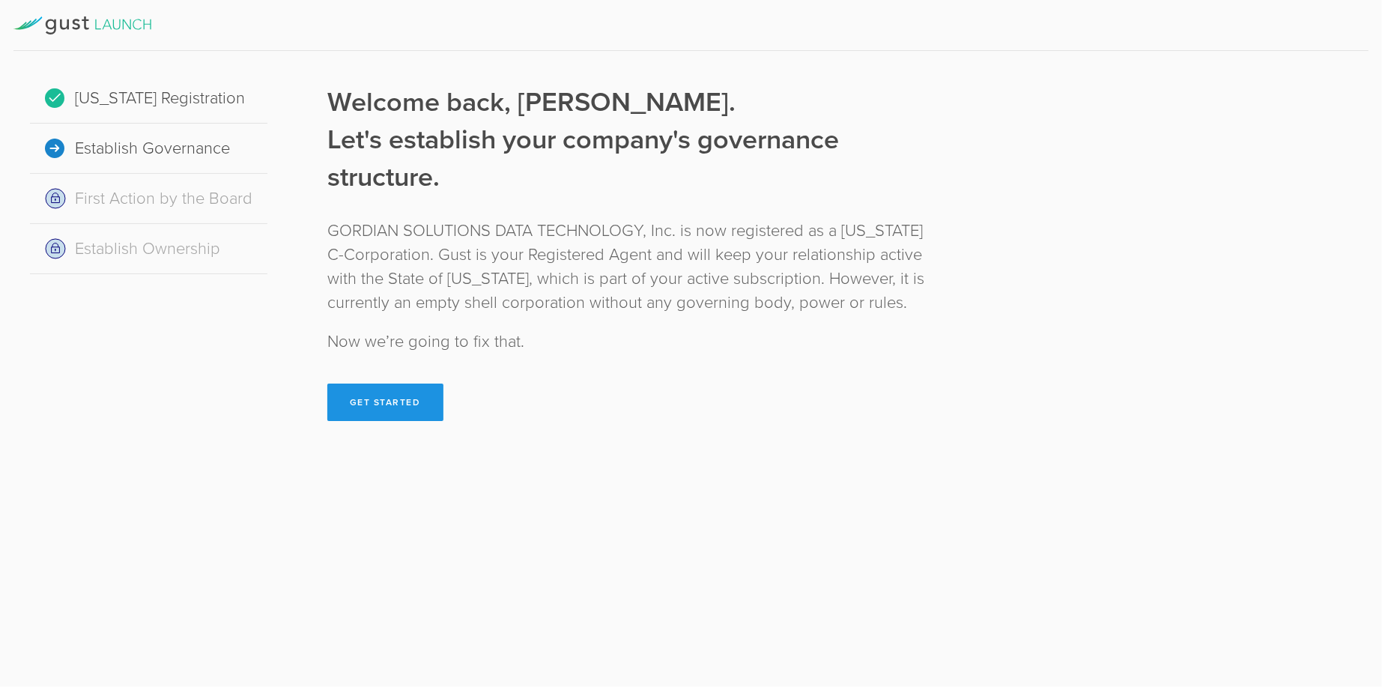
click at [400, 404] on button "Get Started" at bounding box center [385, 401] width 116 height 37
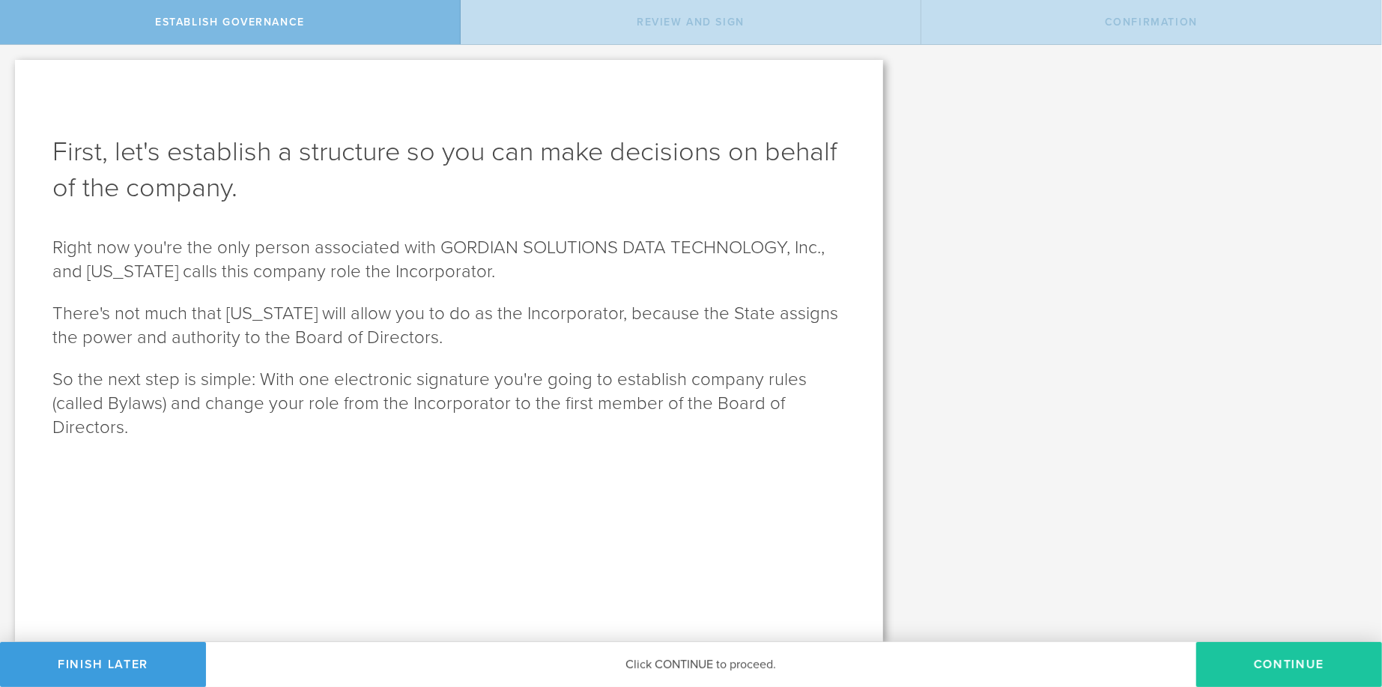
click at [1221, 655] on button "Continue" at bounding box center [1289, 664] width 186 height 45
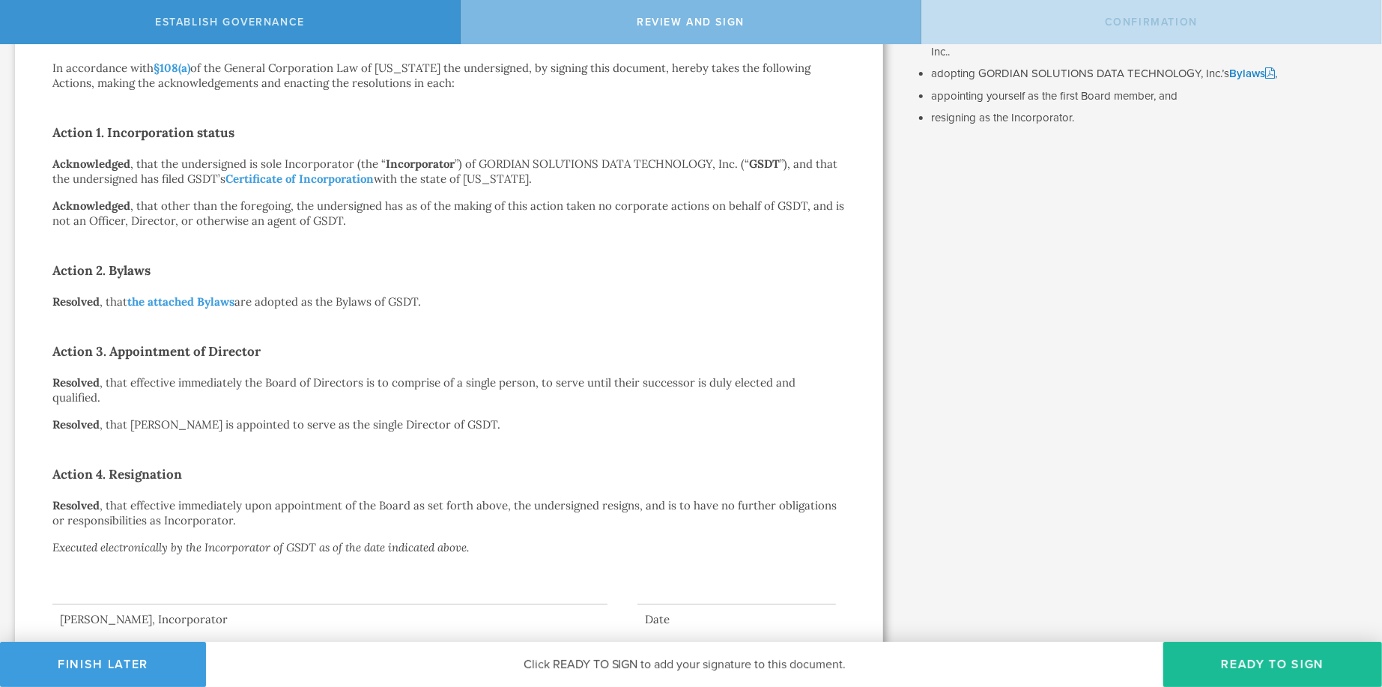
scroll to position [234, 0]
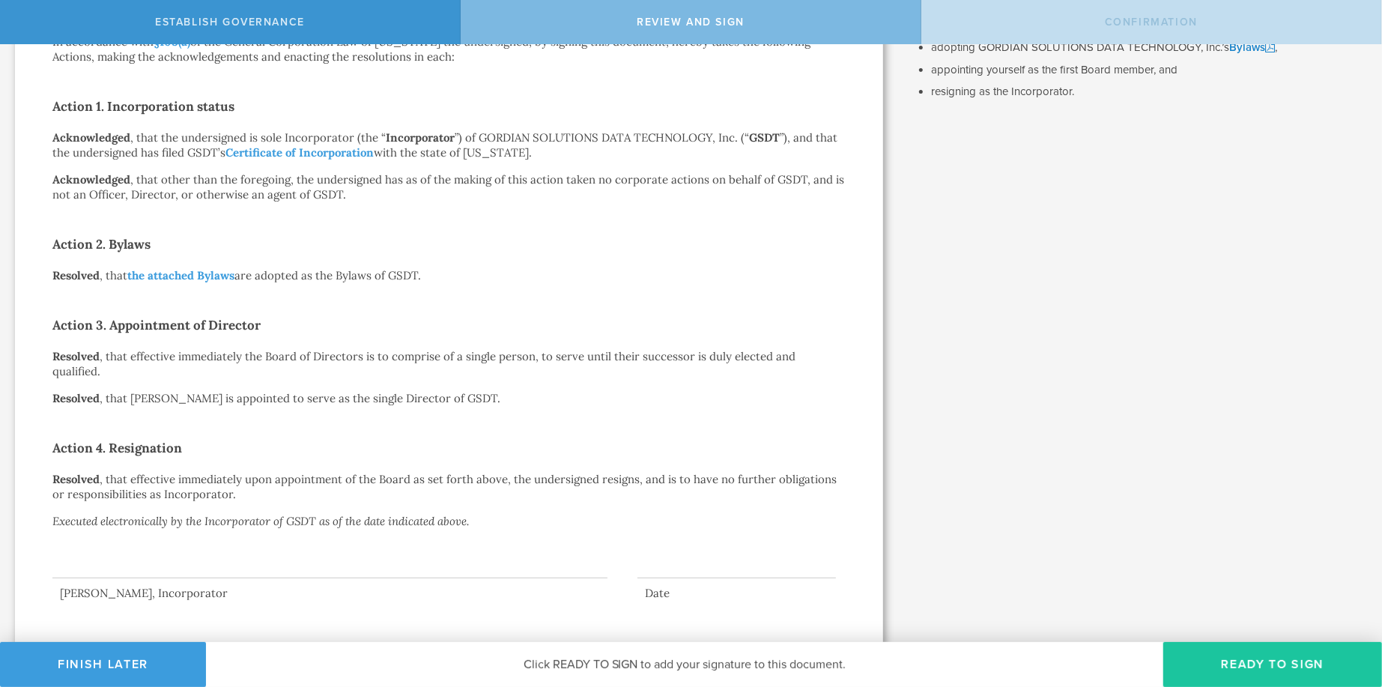
click at [1266, 667] on button "Ready to Sign" at bounding box center [1272, 664] width 219 height 45
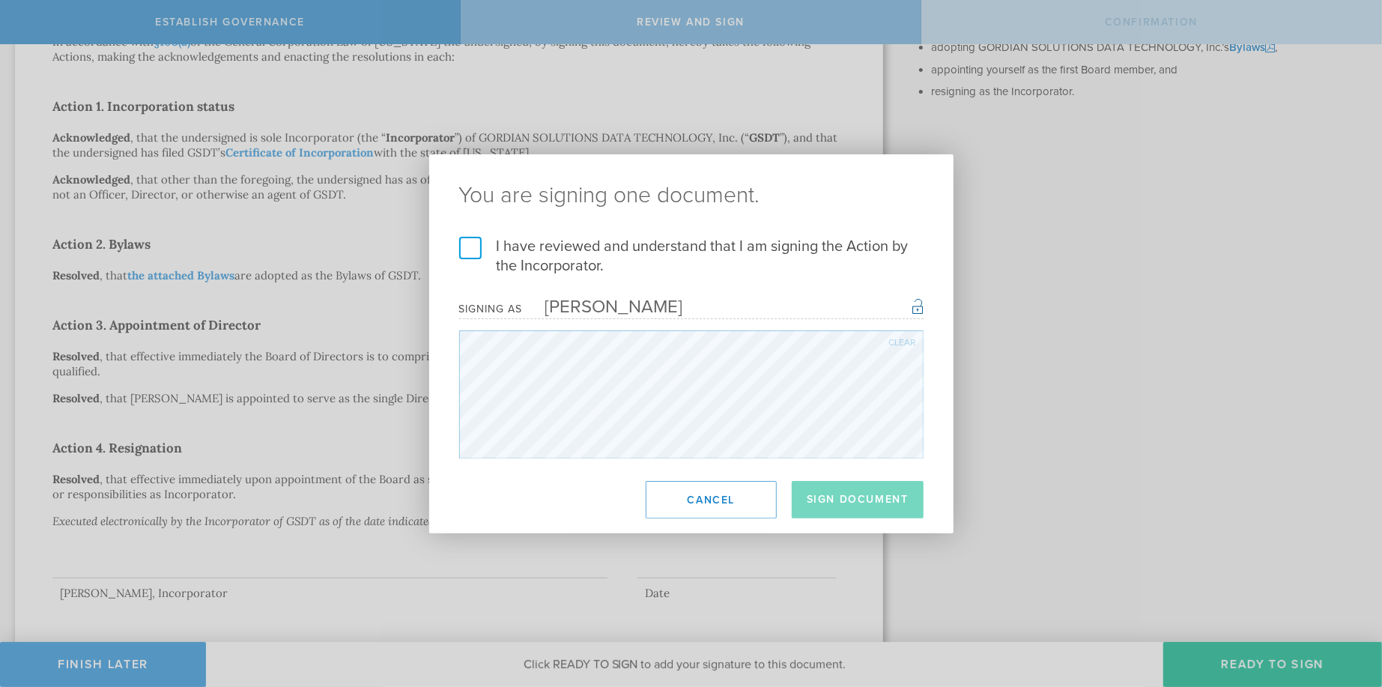
click at [470, 252] on label "I have reviewed and understand that I am signing the Action by the Incorporator." at bounding box center [691, 256] width 464 height 39
click at [0, 0] on input "I have reviewed and understand that I am signing the Action by the Incorporator." at bounding box center [0, 0] width 0 height 0
click at [729, 497] on button "Cancel" at bounding box center [711, 499] width 131 height 37
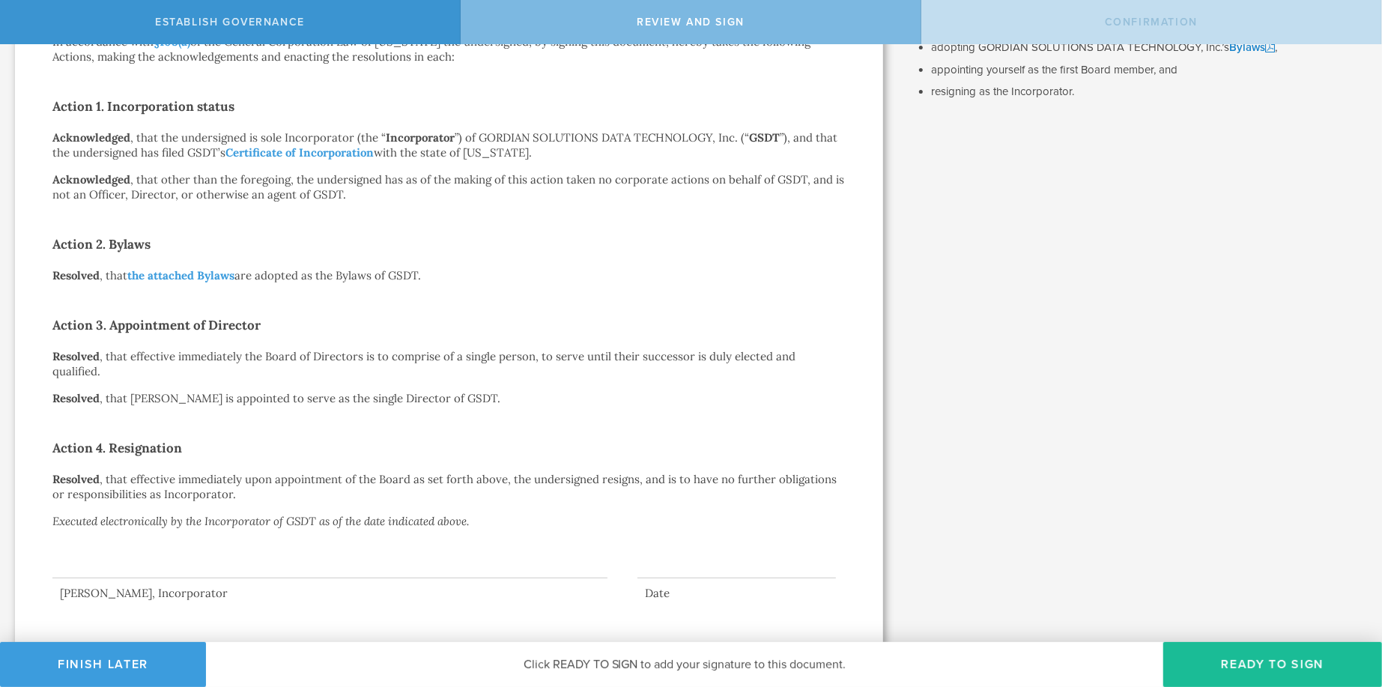
scroll to position [0, 0]
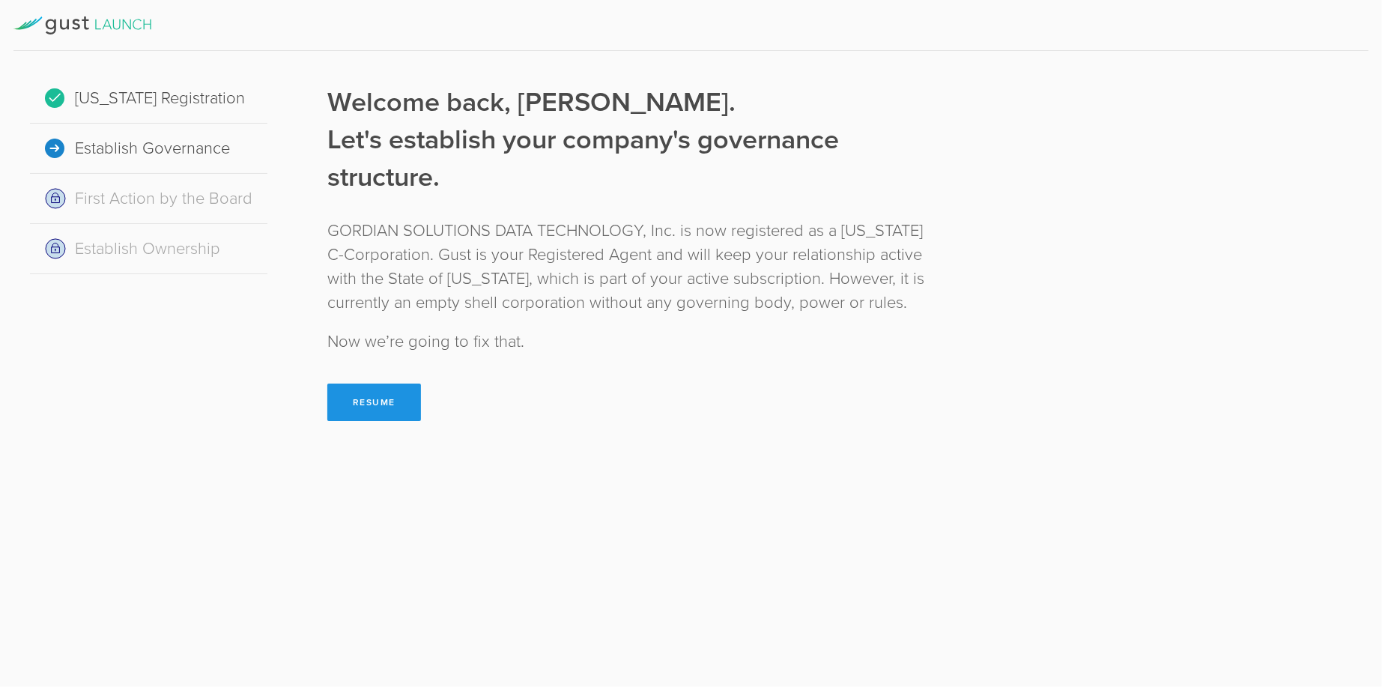
click at [379, 397] on button "Resume" at bounding box center [374, 401] width 94 height 37
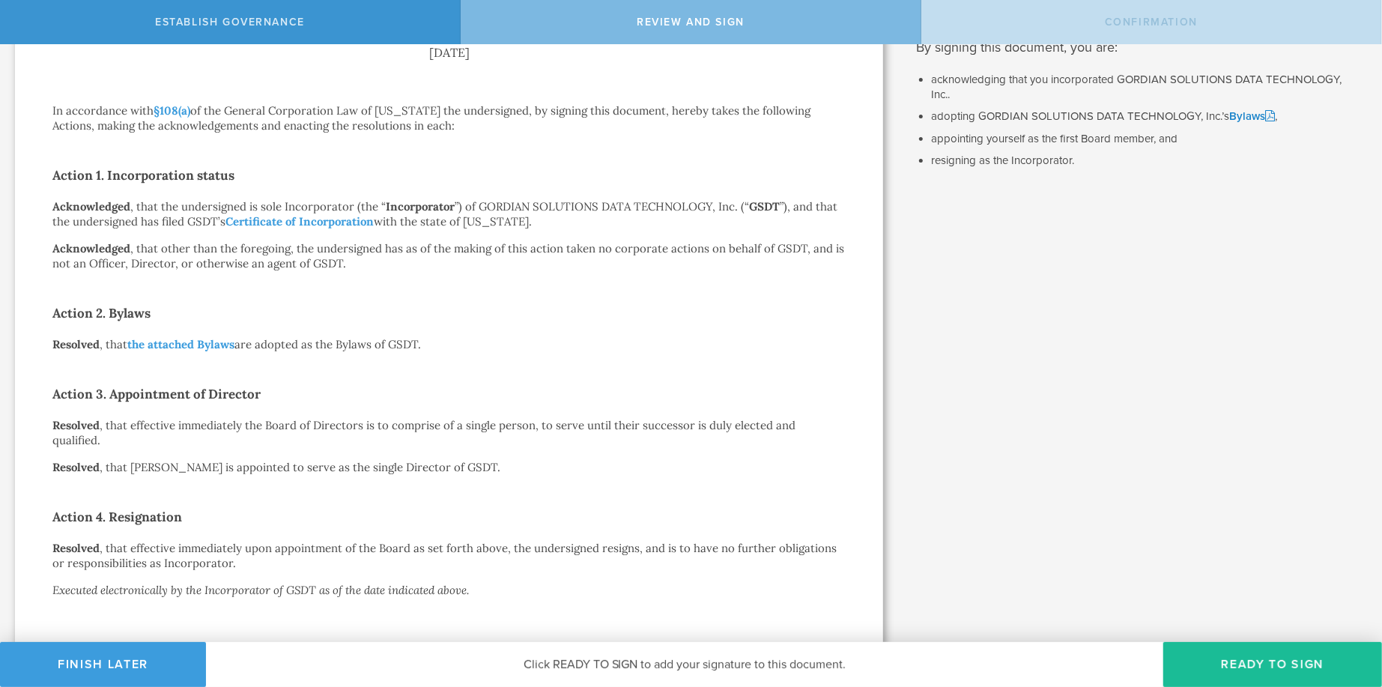
scroll to position [234, 0]
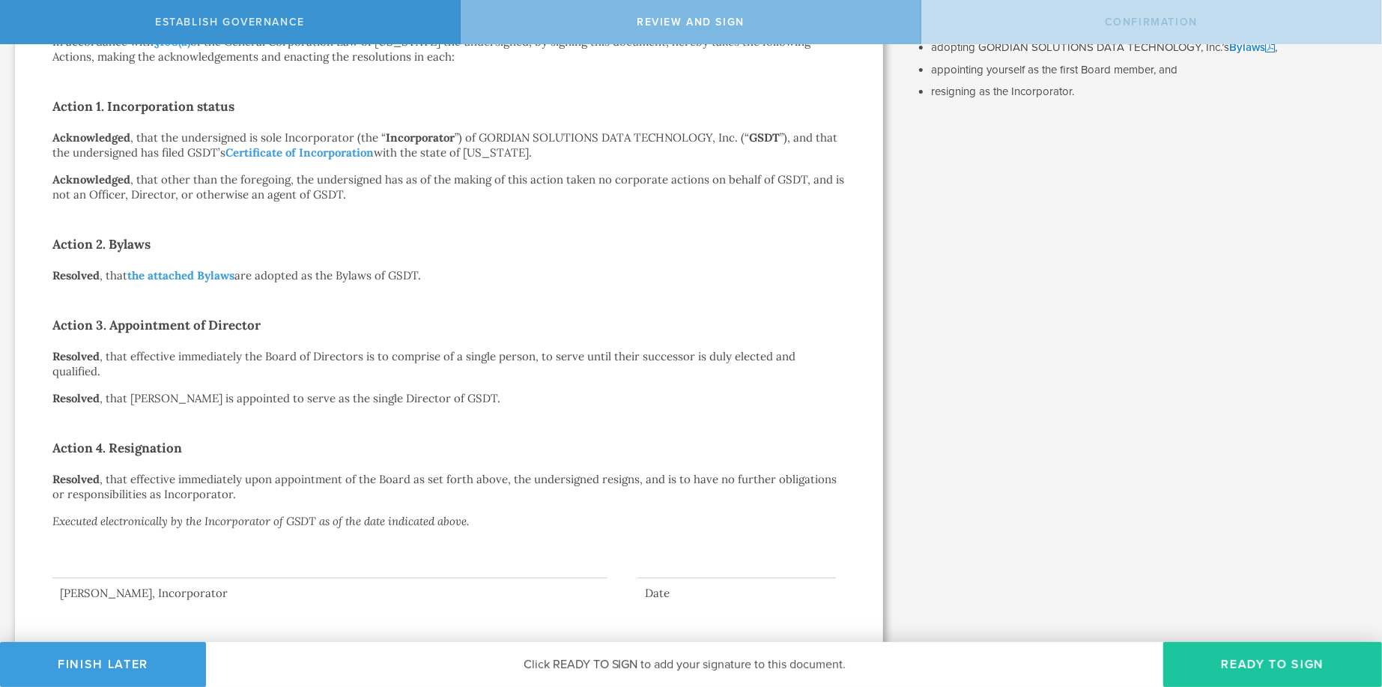
click at [1234, 670] on button "Ready to Sign" at bounding box center [1272, 664] width 219 height 45
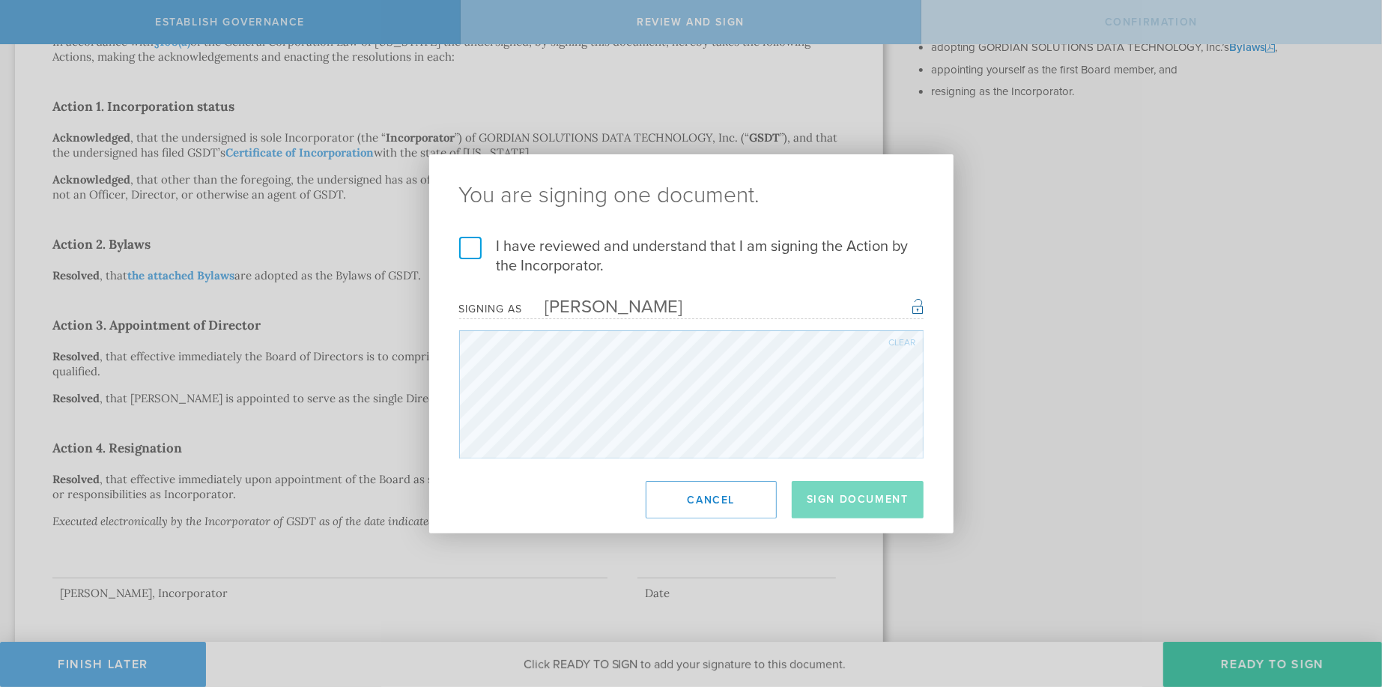
click at [475, 252] on label "I have reviewed and understand that I am signing the Action by the Incorporator." at bounding box center [691, 256] width 464 height 39
click at [0, 0] on input "I have reviewed and understand that I am signing the Action by the Incorporator." at bounding box center [0, 0] width 0 height 0
click at [852, 504] on button "Sign Document" at bounding box center [858, 499] width 132 height 37
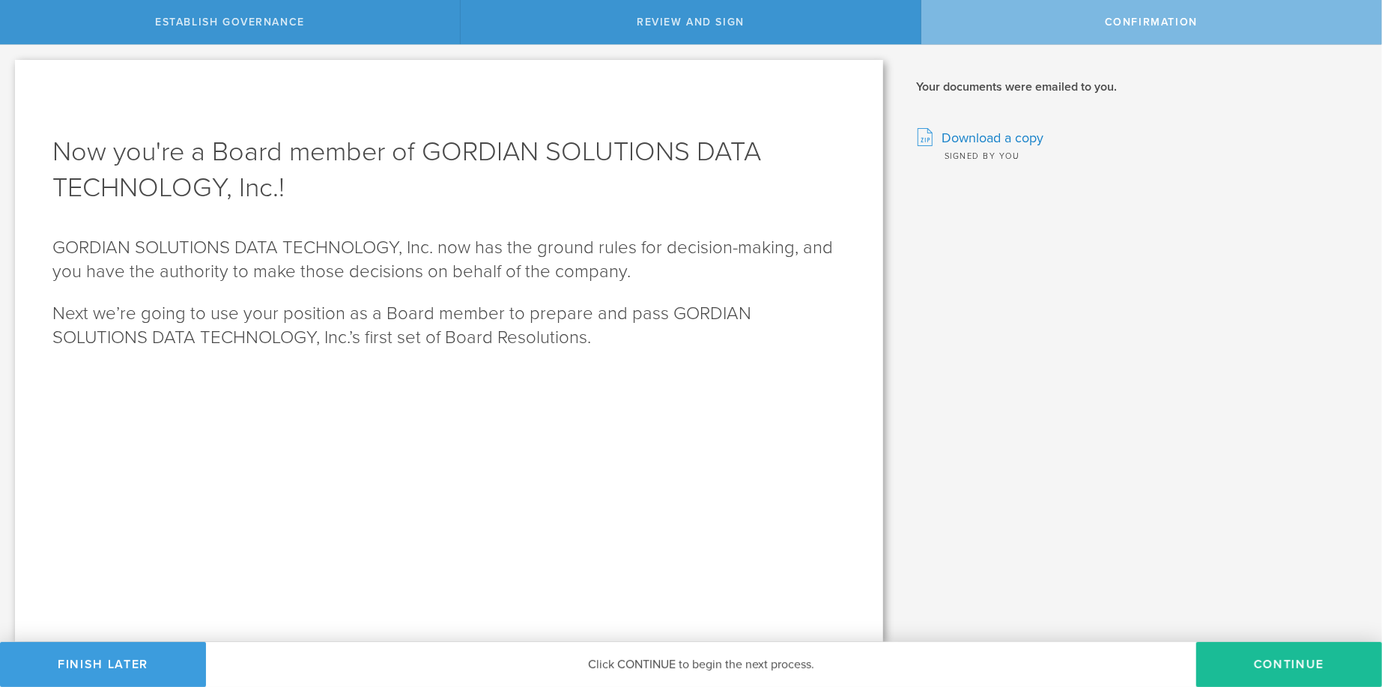
scroll to position [0, 0]
click at [1294, 664] on button "Continue" at bounding box center [1289, 664] width 186 height 45
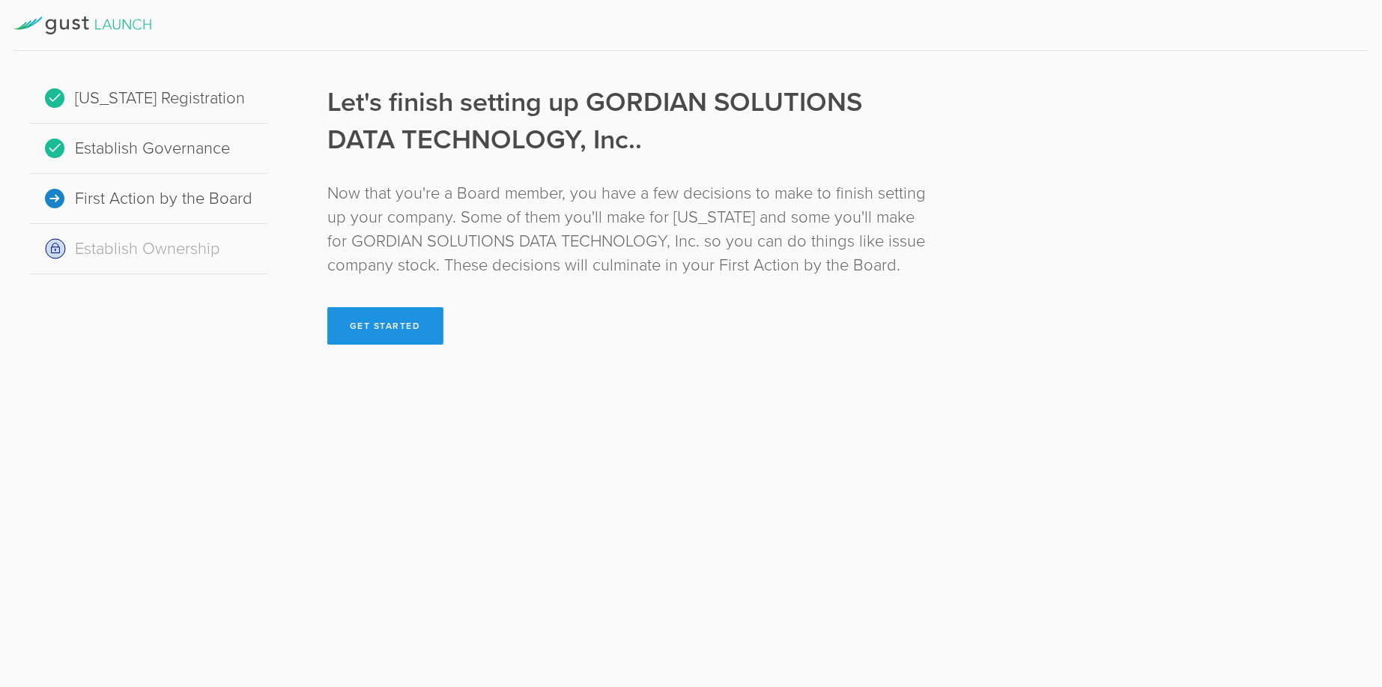
click at [375, 324] on button "Get Started" at bounding box center [385, 325] width 116 height 37
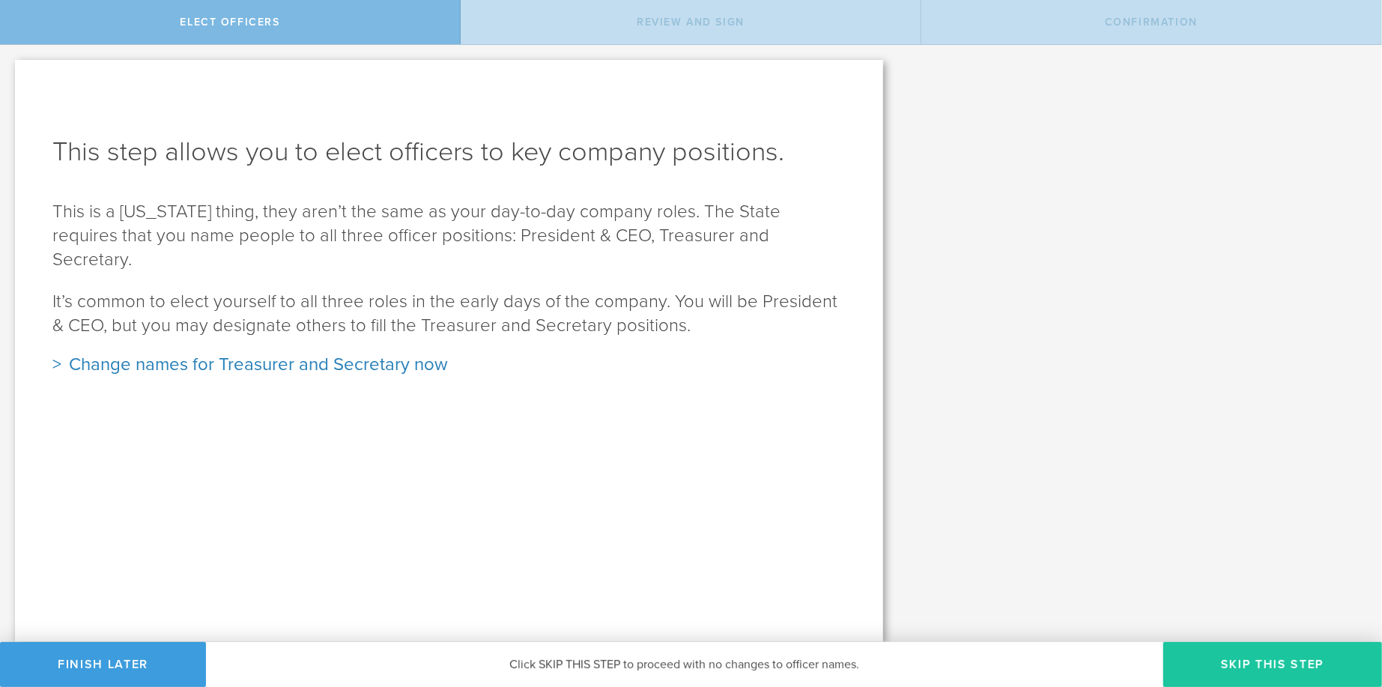
click at [1237, 658] on button "Skip this step" at bounding box center [1272, 664] width 219 height 45
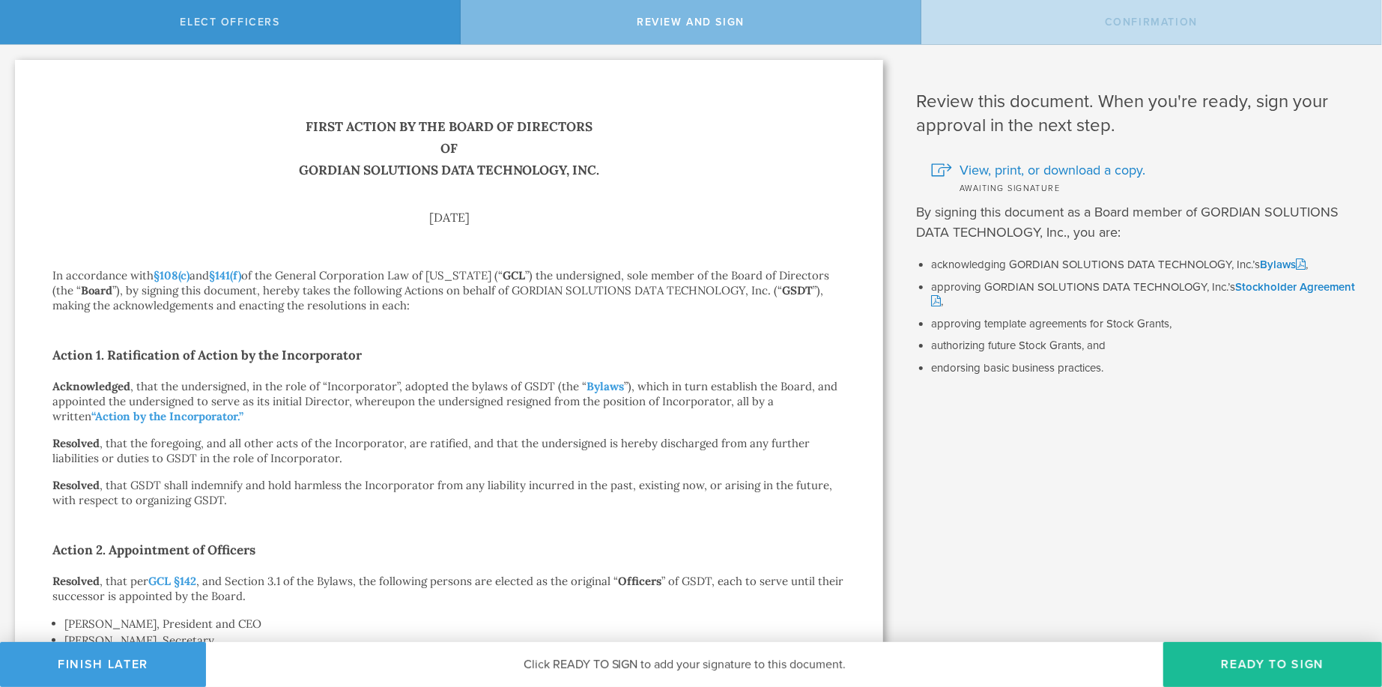
click at [634, 388] on p "Acknowledged , that the undersigned, in the role of “Incorporator”, adopted the…" at bounding box center [448, 401] width 793 height 45
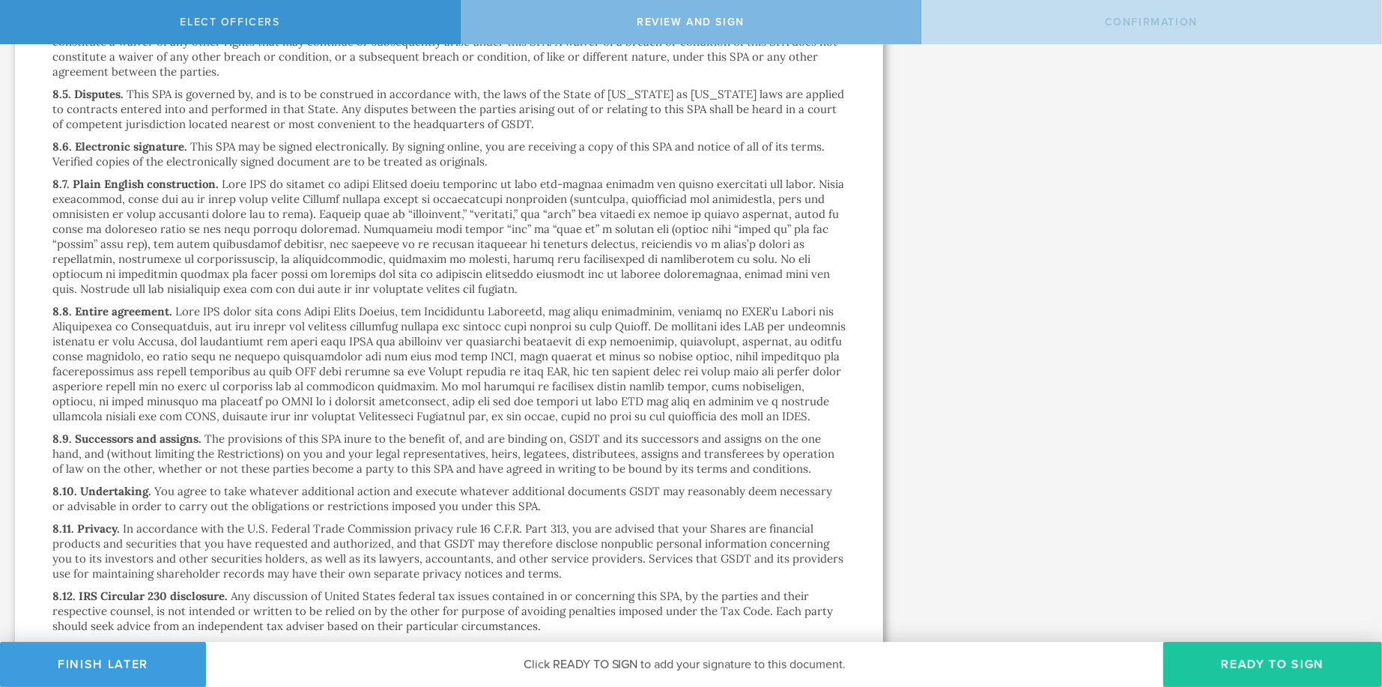
scroll to position [9071, 0]
click at [1248, 666] on button "Ready to Sign" at bounding box center [1272, 664] width 219 height 45
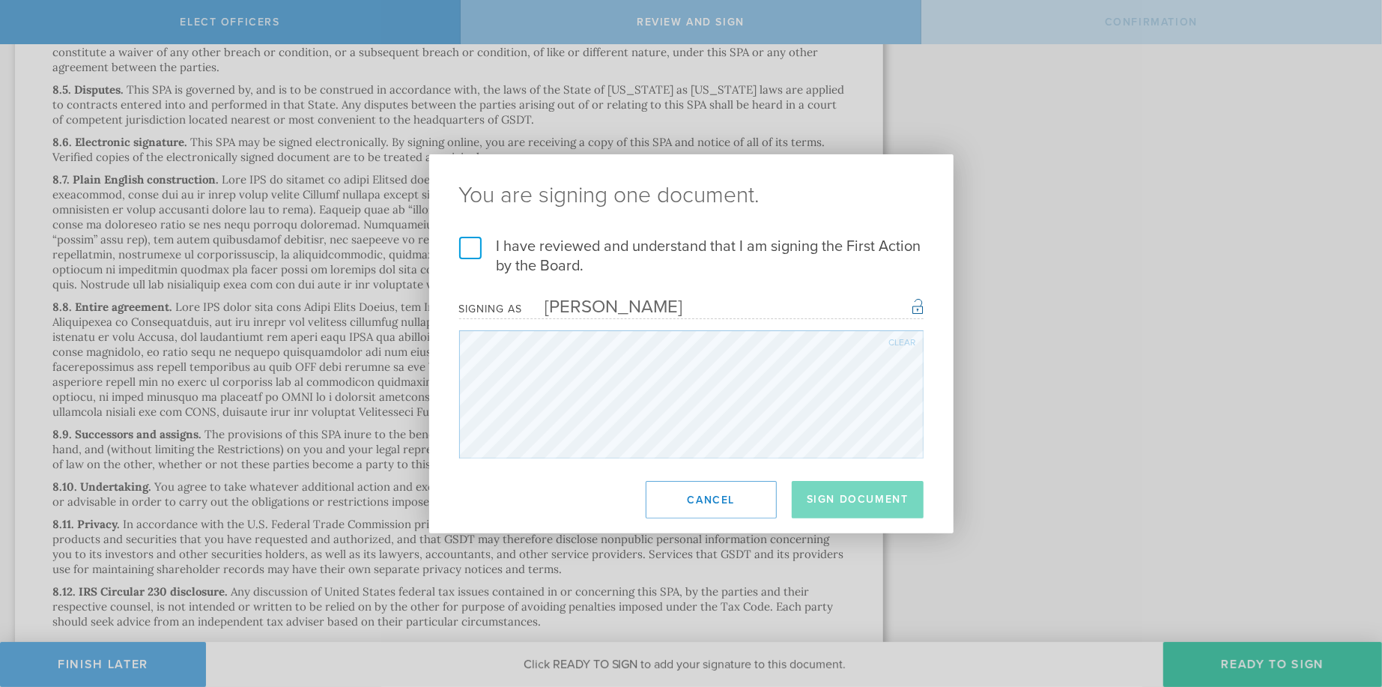
click at [469, 243] on label "I have reviewed and understand that I am signing the First Action by the Board." at bounding box center [691, 256] width 464 height 39
click at [0, 0] on input "I have reviewed and understand that I am signing the First Action by the Board." at bounding box center [0, 0] width 0 height 0
click at [833, 503] on button "Sign Document" at bounding box center [858, 499] width 132 height 37
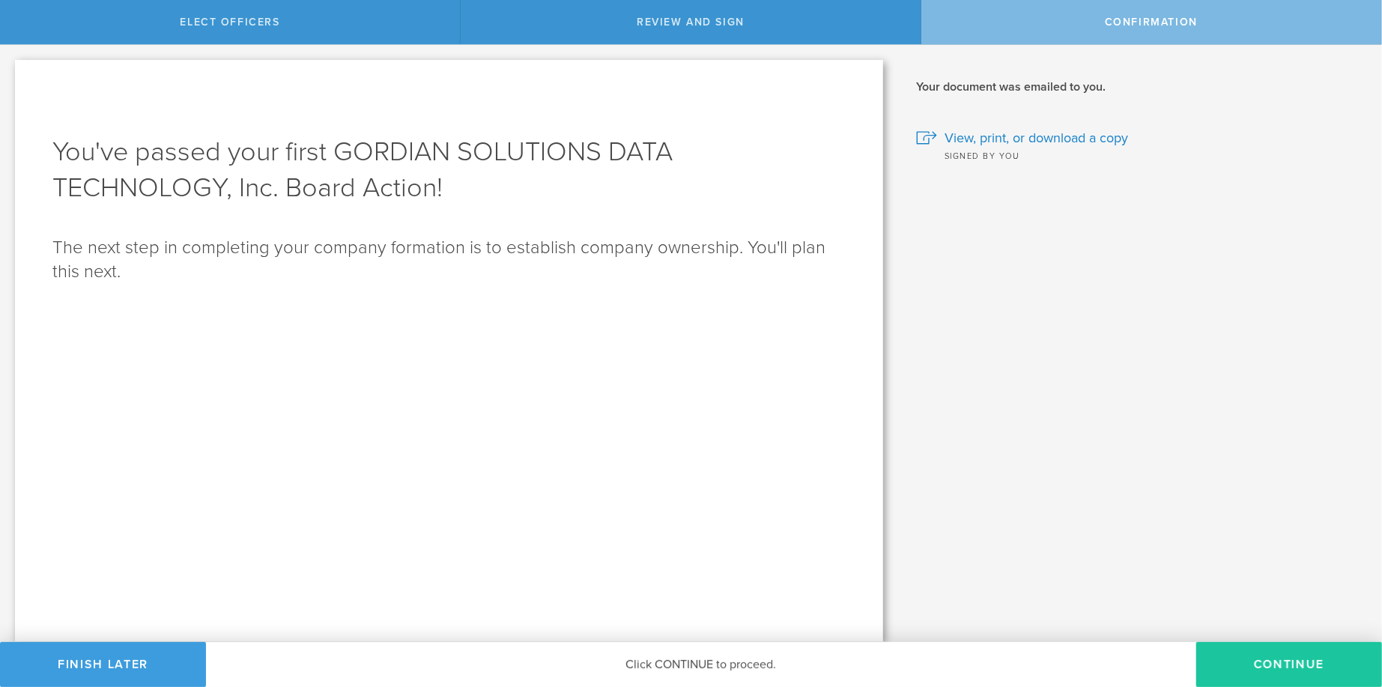
click at [1280, 661] on button "Continue" at bounding box center [1289, 664] width 186 height 45
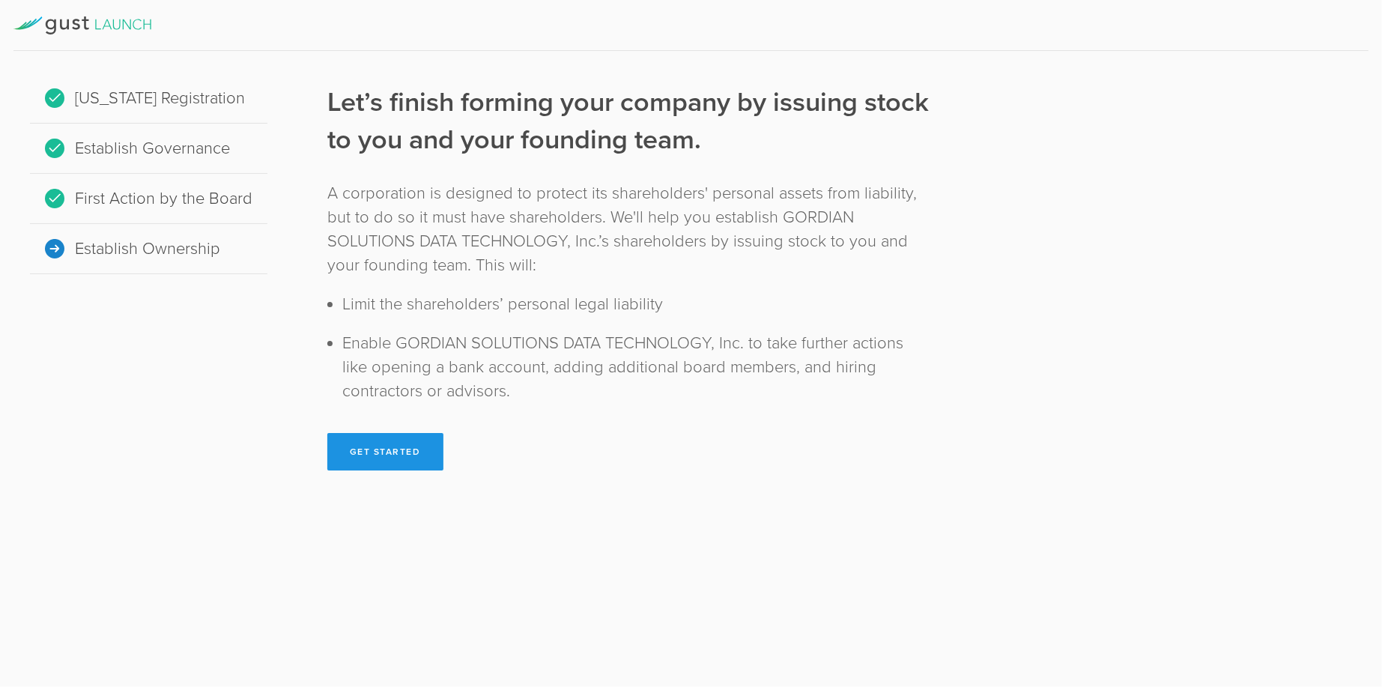
click at [380, 459] on button "Get Started" at bounding box center [385, 451] width 116 height 37
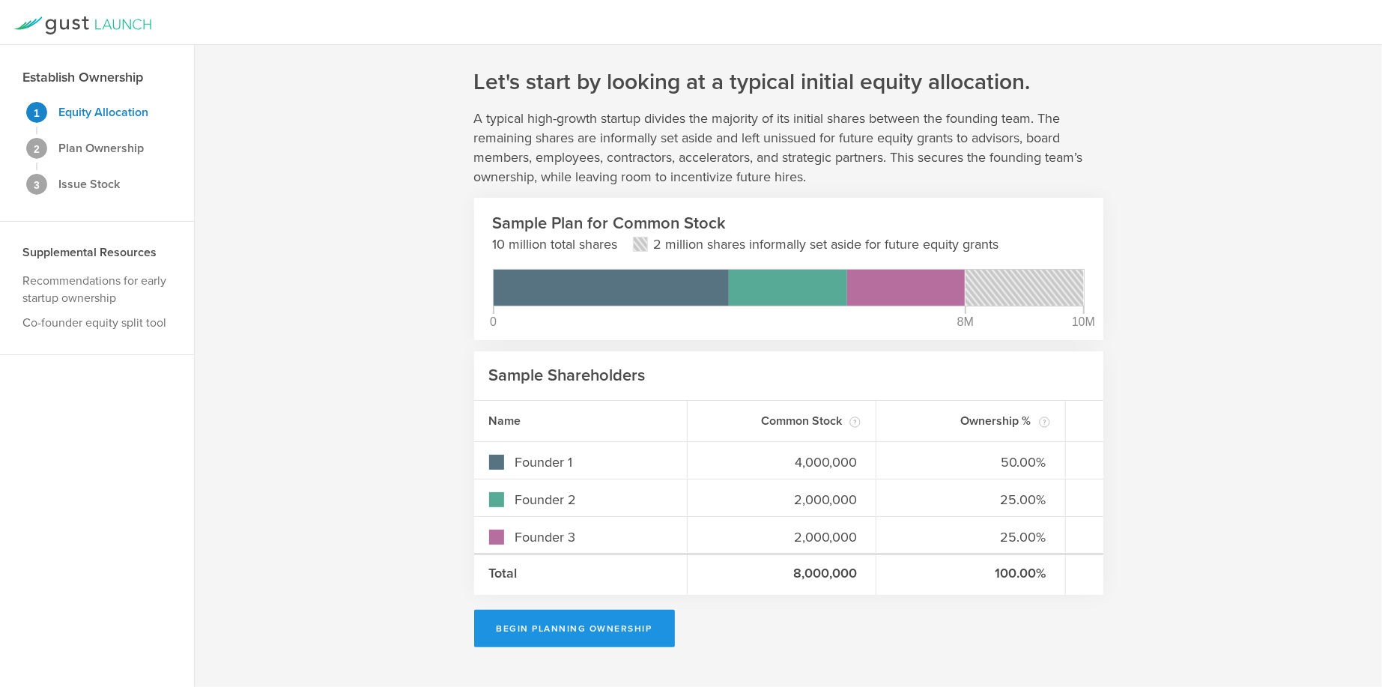
click at [598, 634] on button "Begin Planning Ownership" at bounding box center [574, 628] width 201 height 37
type input "[PERSON_NAME]"
type input "-"
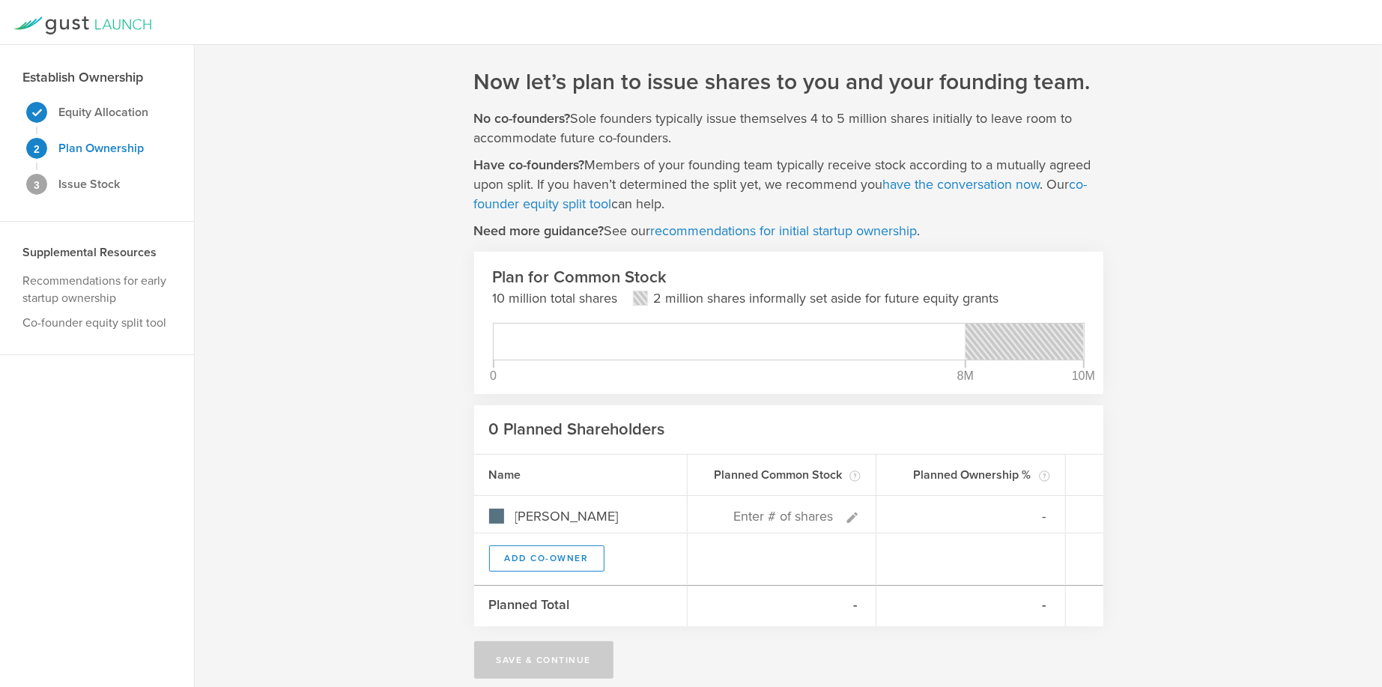
scroll to position [13, 0]
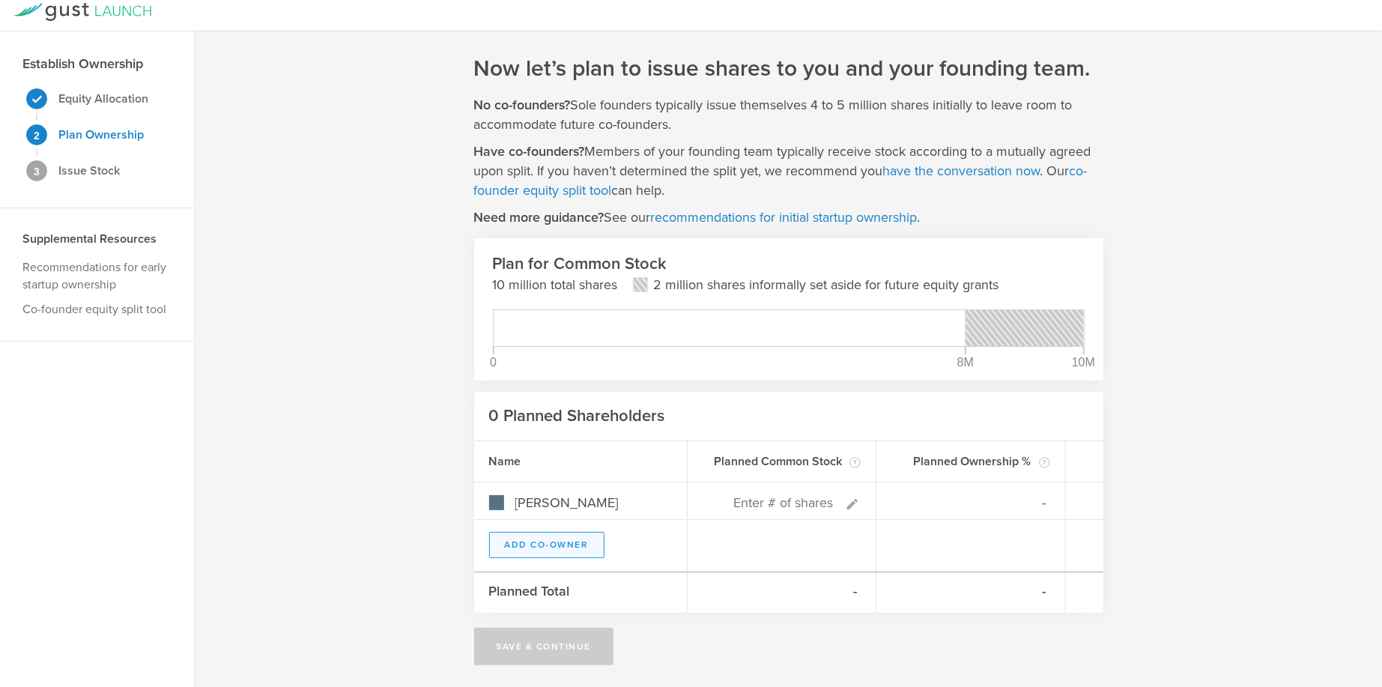
click at [578, 544] on button "Add Co-Owner" at bounding box center [546, 545] width 115 height 26
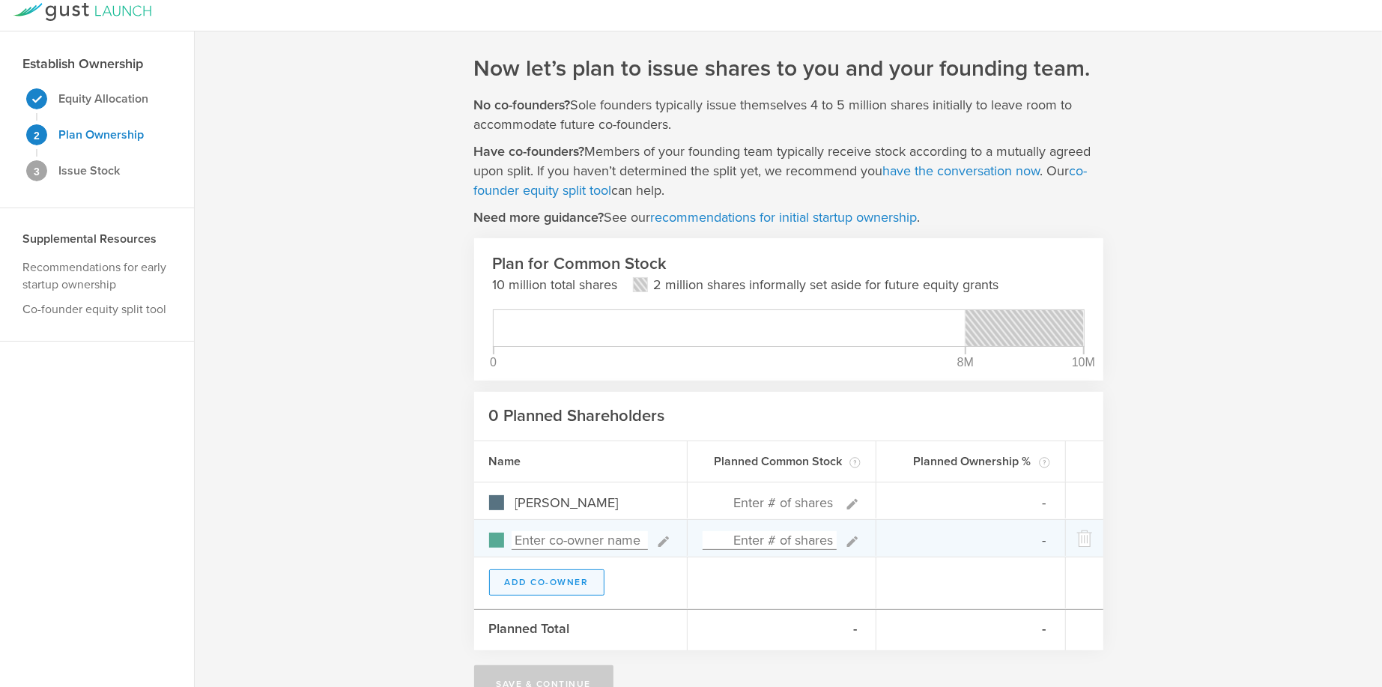
click at [563, 580] on button "Add Co-Owner" at bounding box center [546, 582] width 115 height 26
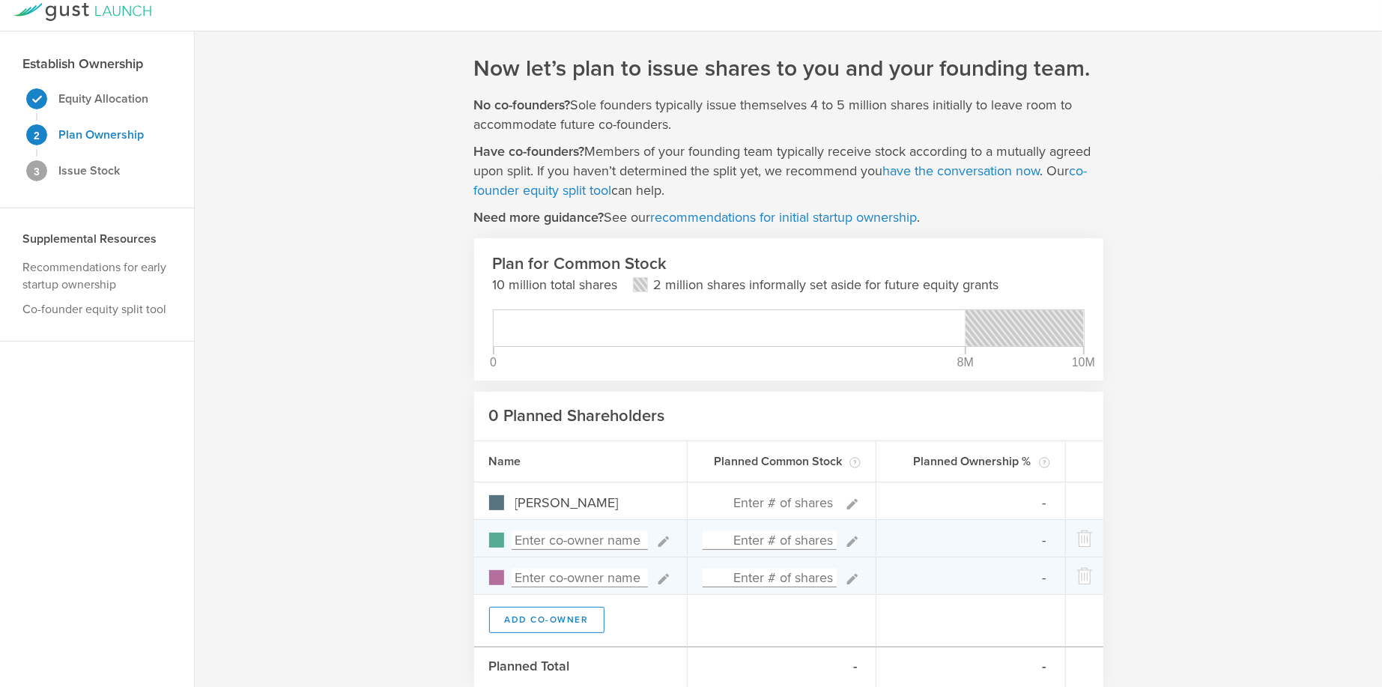
click at [541, 541] on input at bounding box center [580, 540] width 136 height 19
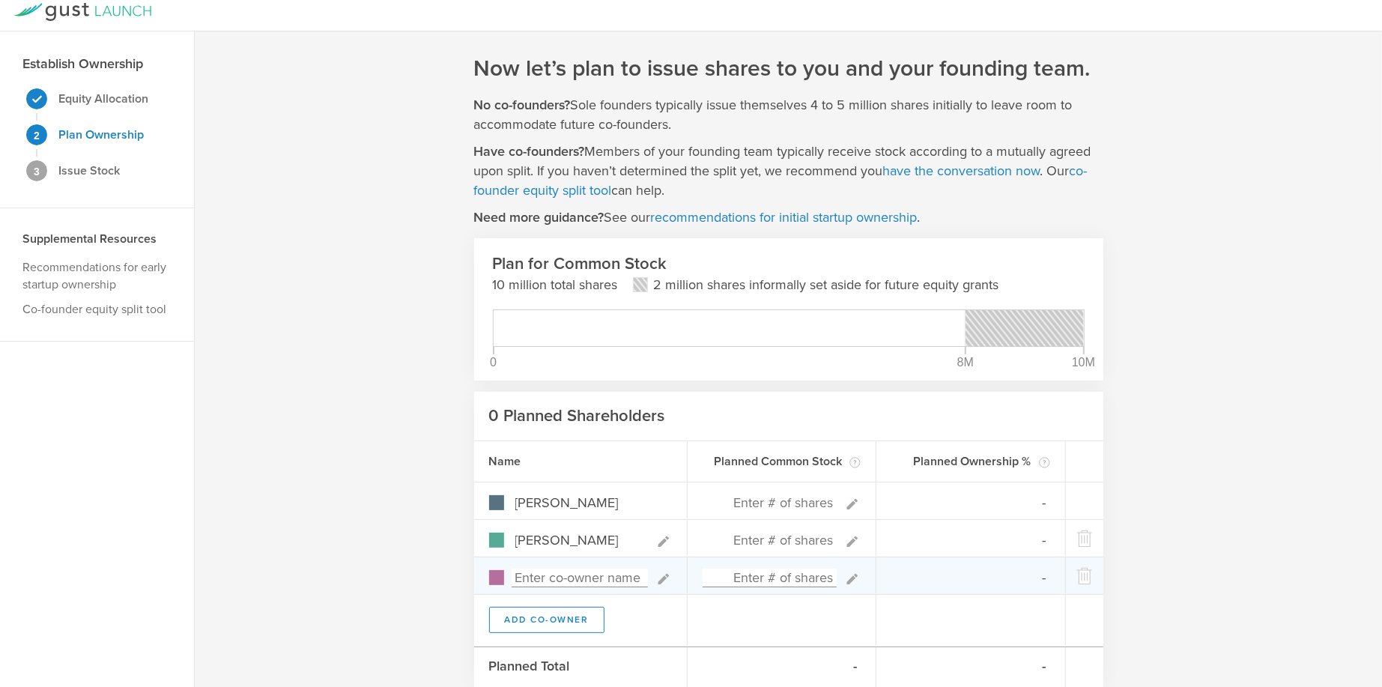
type input "[PERSON_NAME] [PERSON_NAME]"
type input "0%"
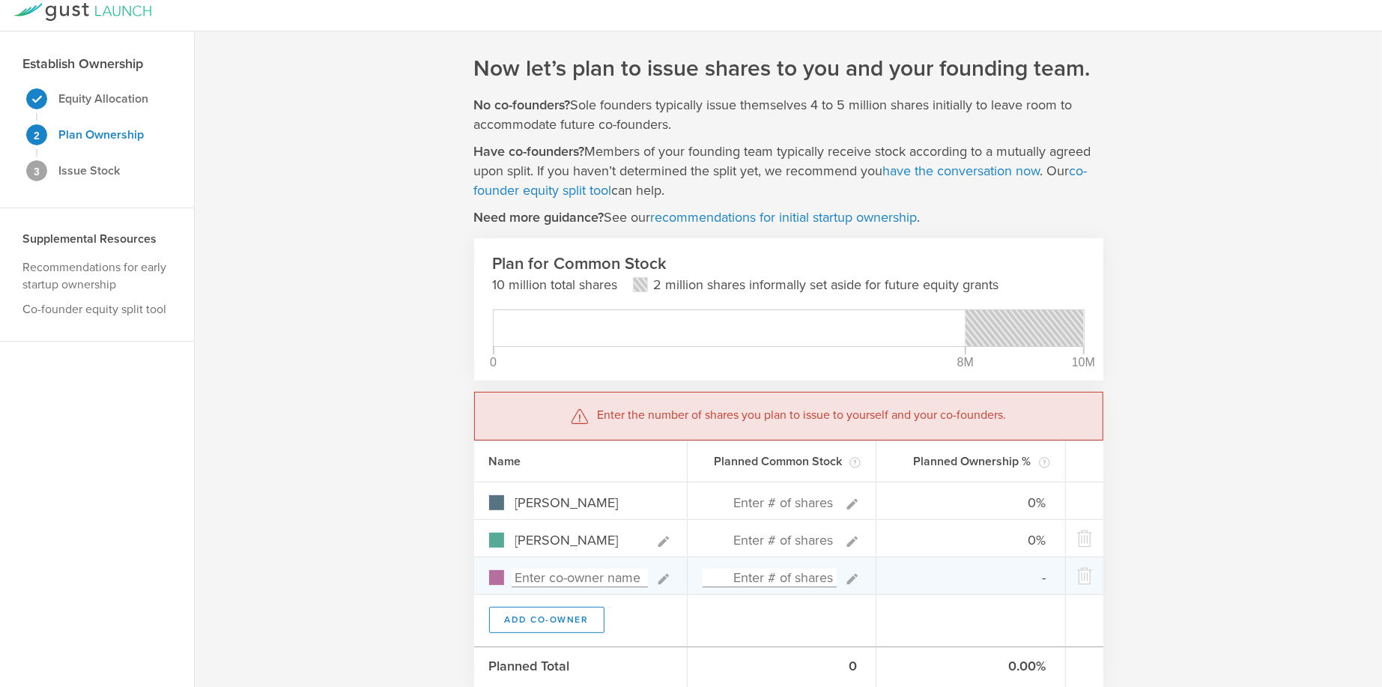
scroll to position [0, 27]
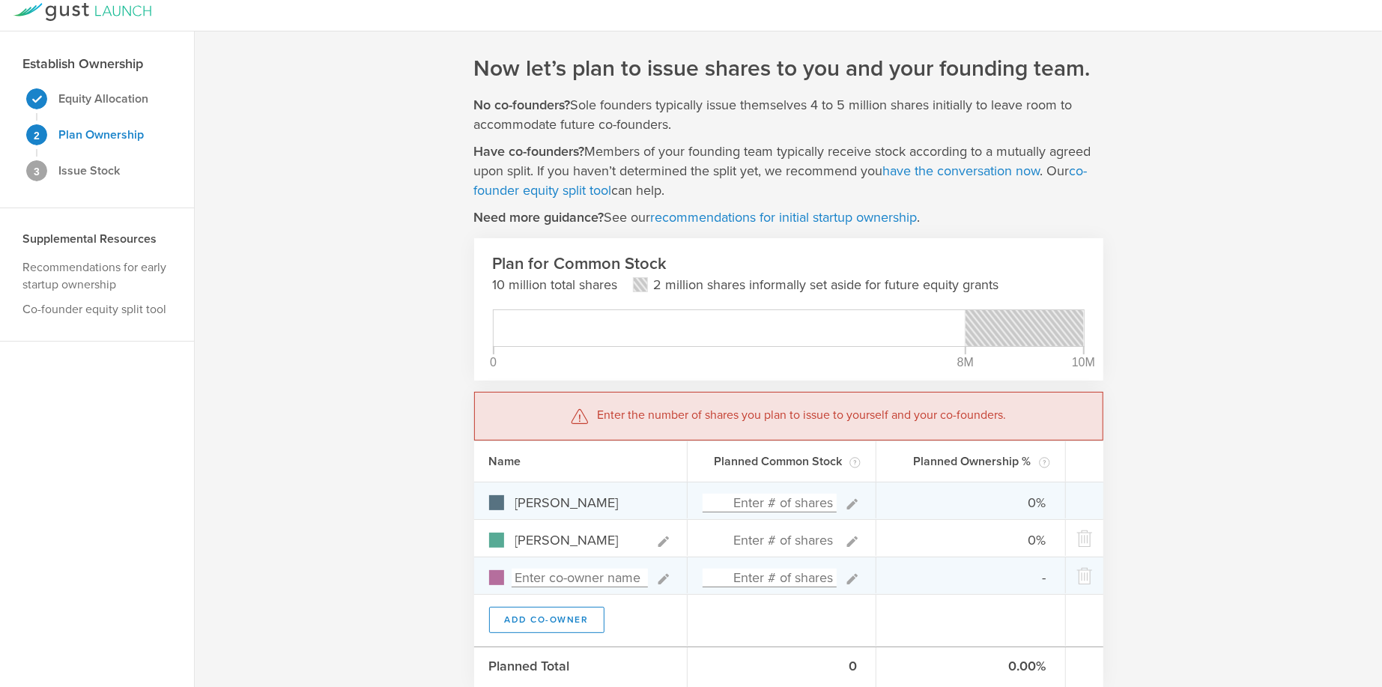
type input "[PERSON_NAME]"
click at [746, 503] on input at bounding box center [770, 503] width 135 height 19
type input "2"
type input "100.00%"
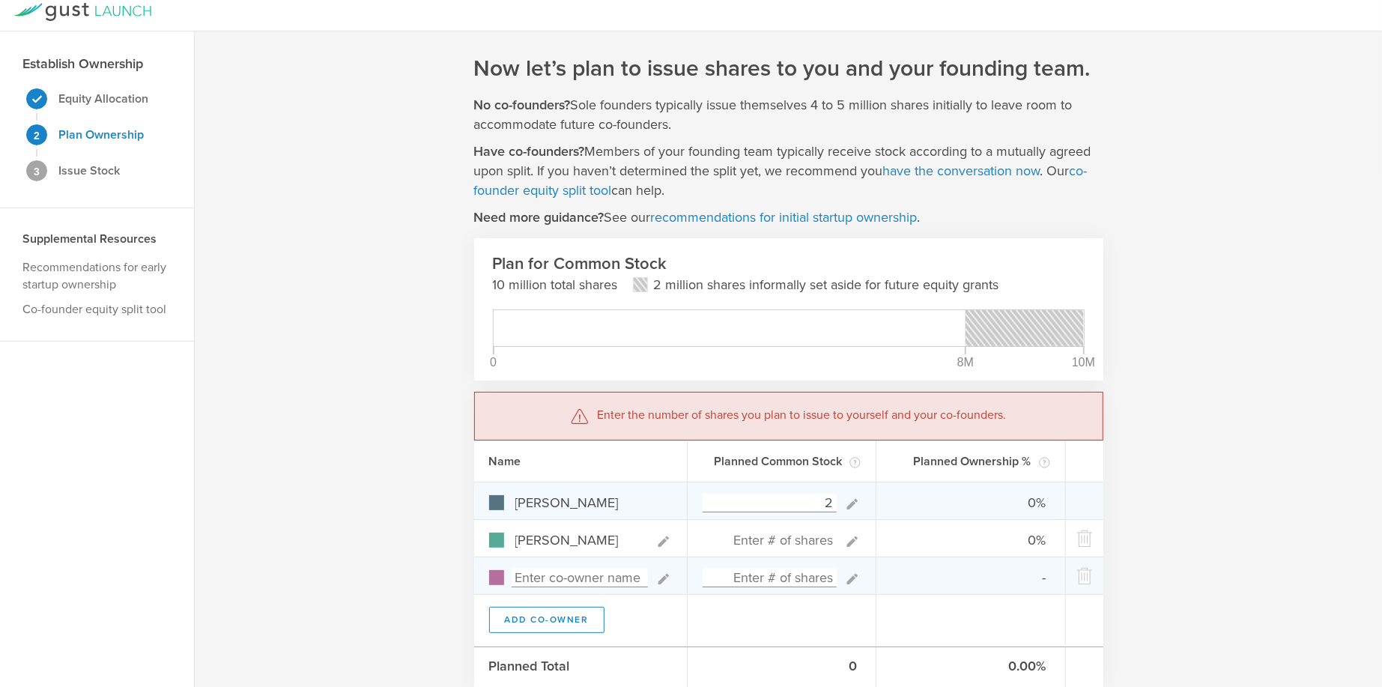
type input "0.00%"
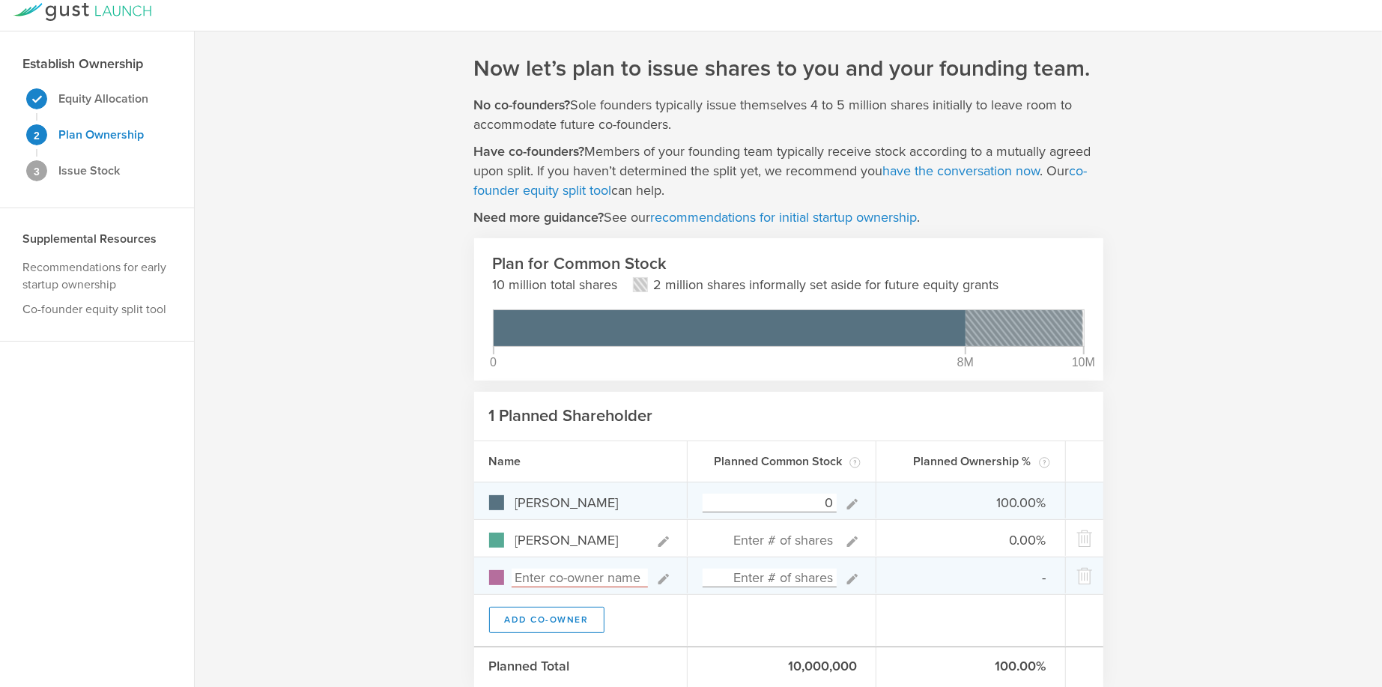
type input "0"
type input "0%"
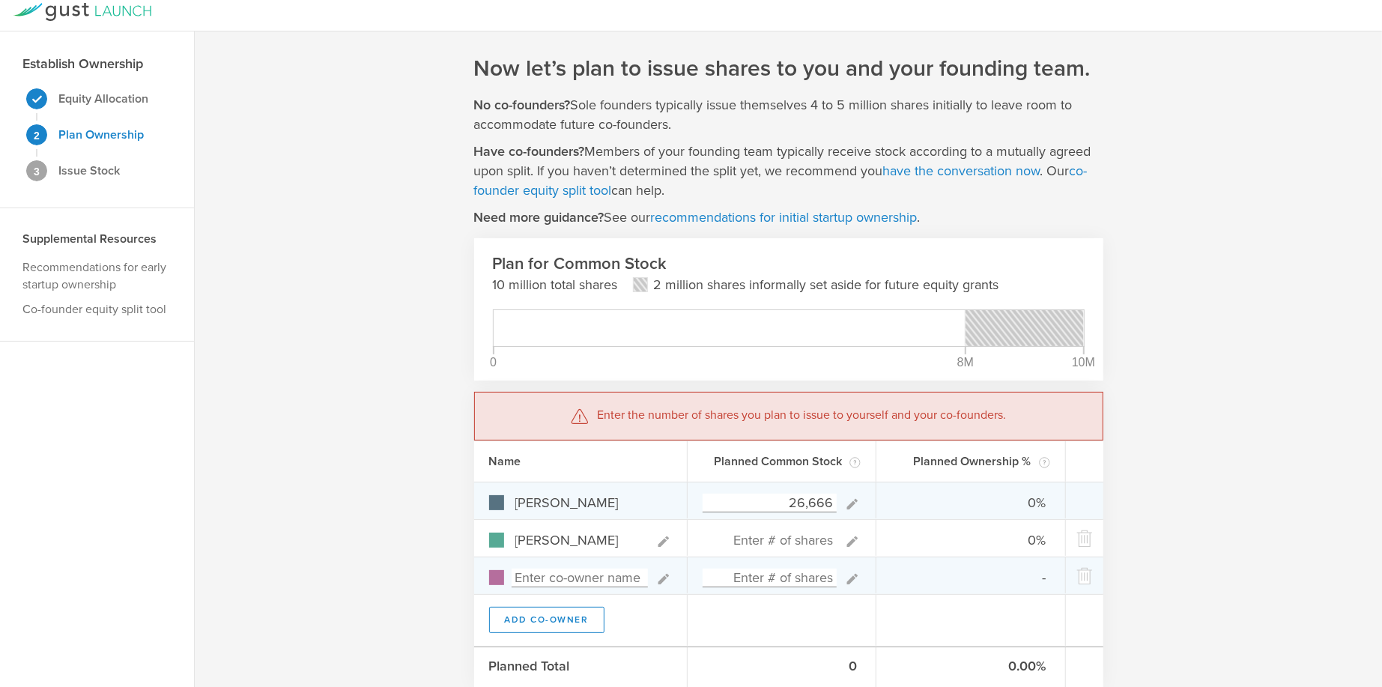
type input "266,666"
type input "100.00%"
type input "0.00%"
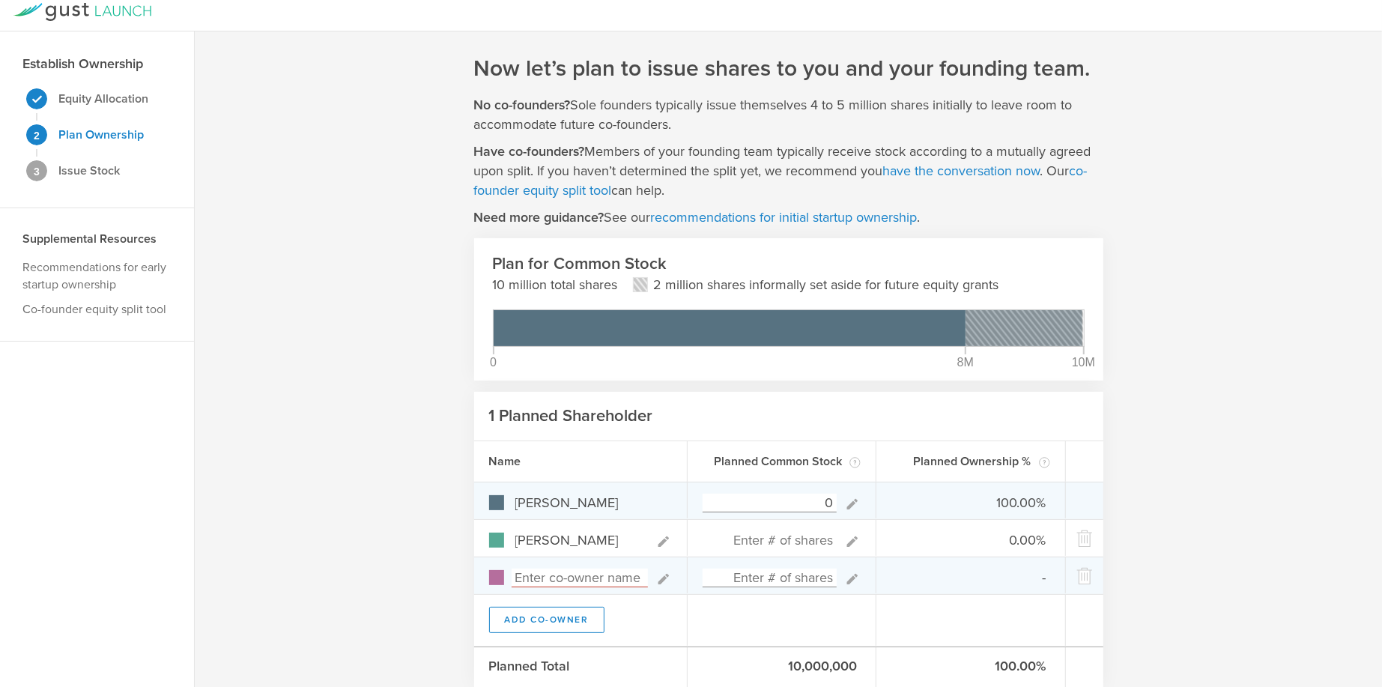
type input "0"
type input "0%"
